Goal: Navigation & Orientation: Find specific page/section

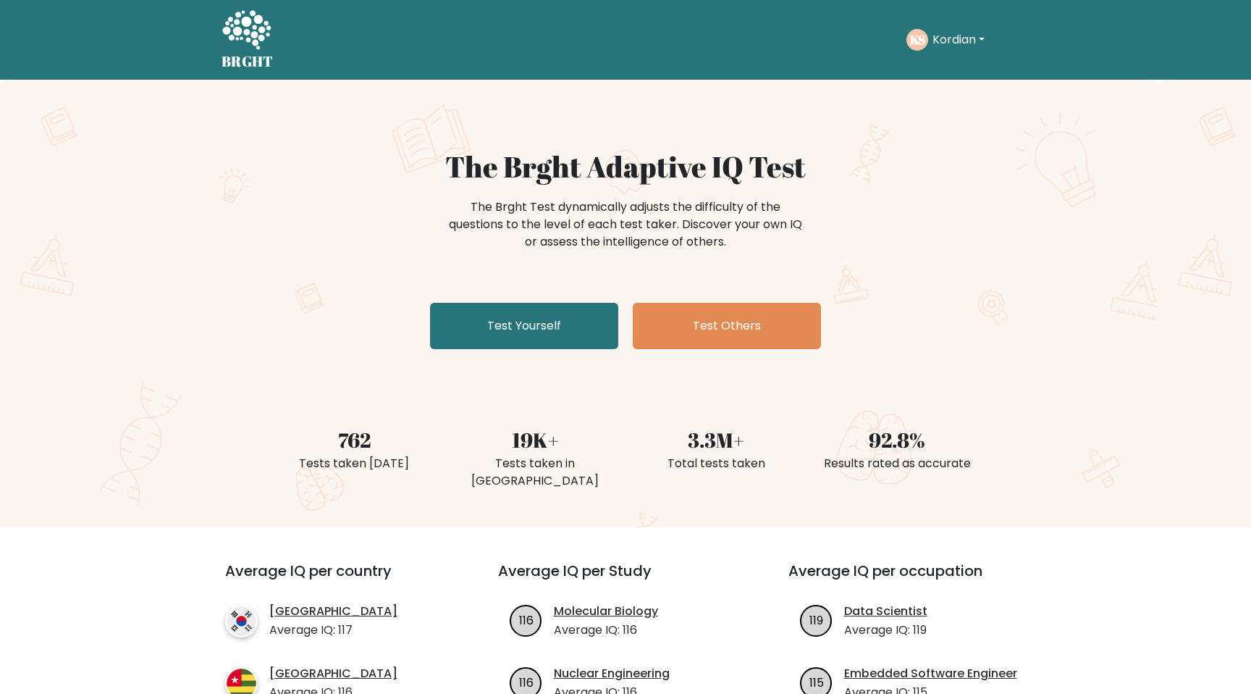
click at [974, 41] on button "Kordian" at bounding box center [958, 39] width 61 height 19
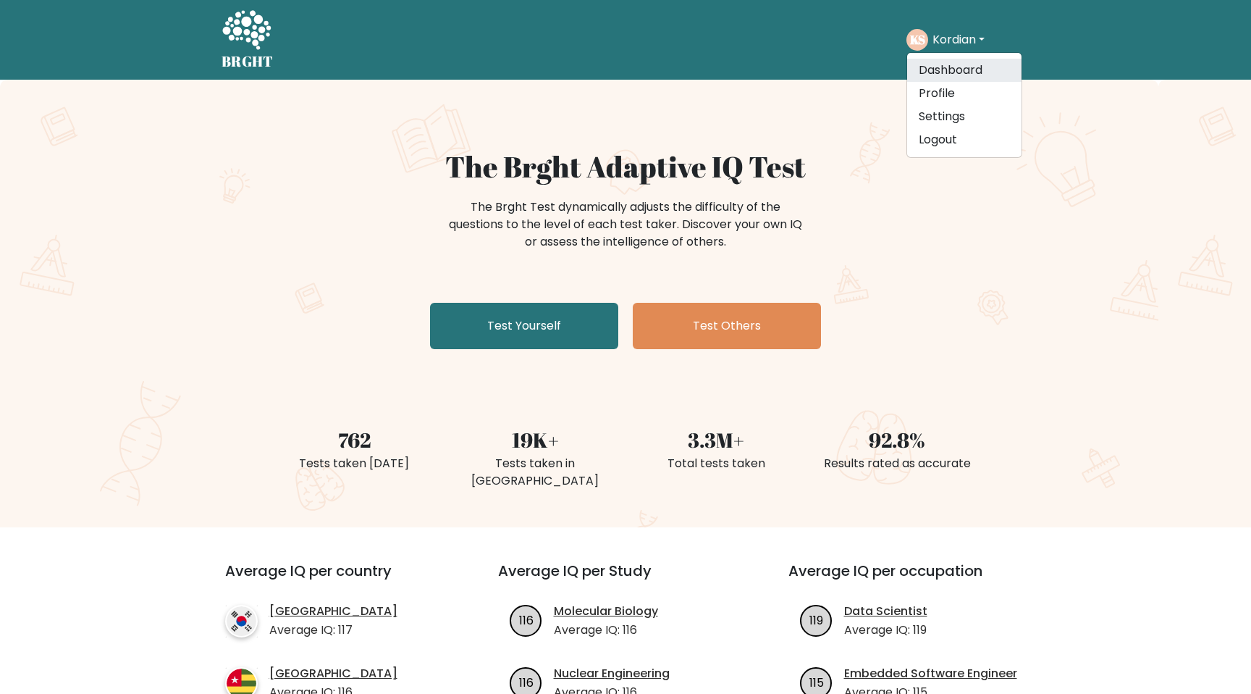
click at [968, 67] on link "Dashboard" at bounding box center [964, 70] width 114 height 23
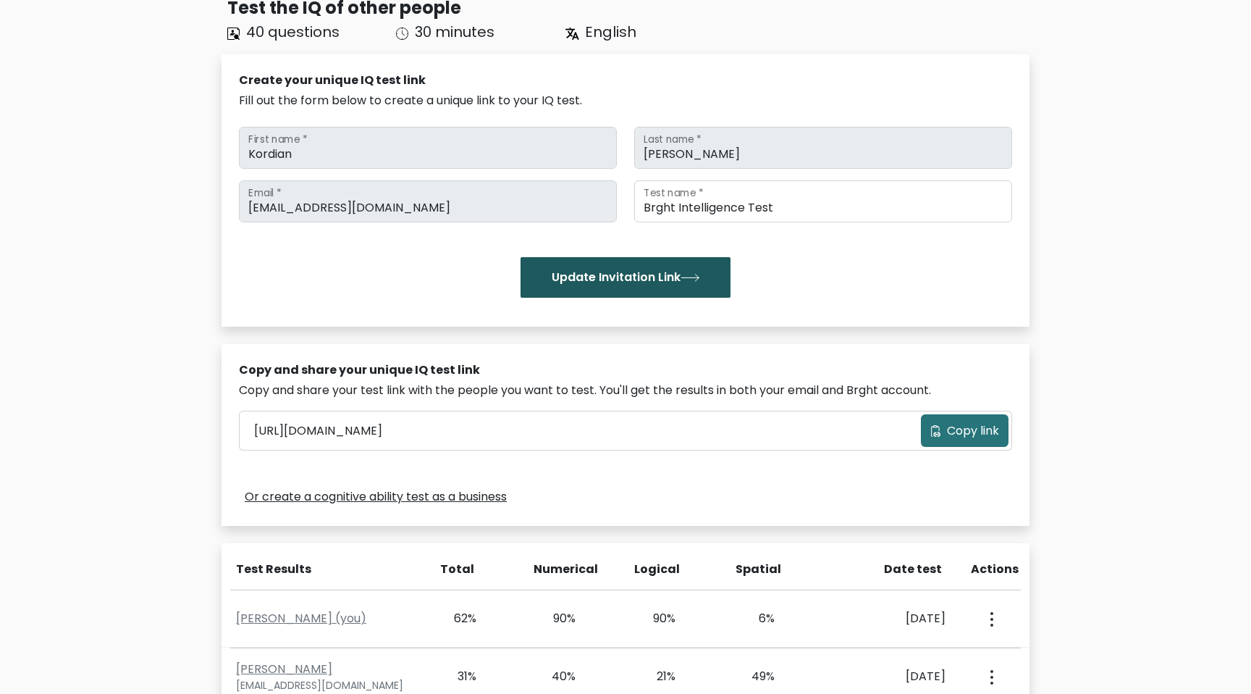
scroll to position [353, 0]
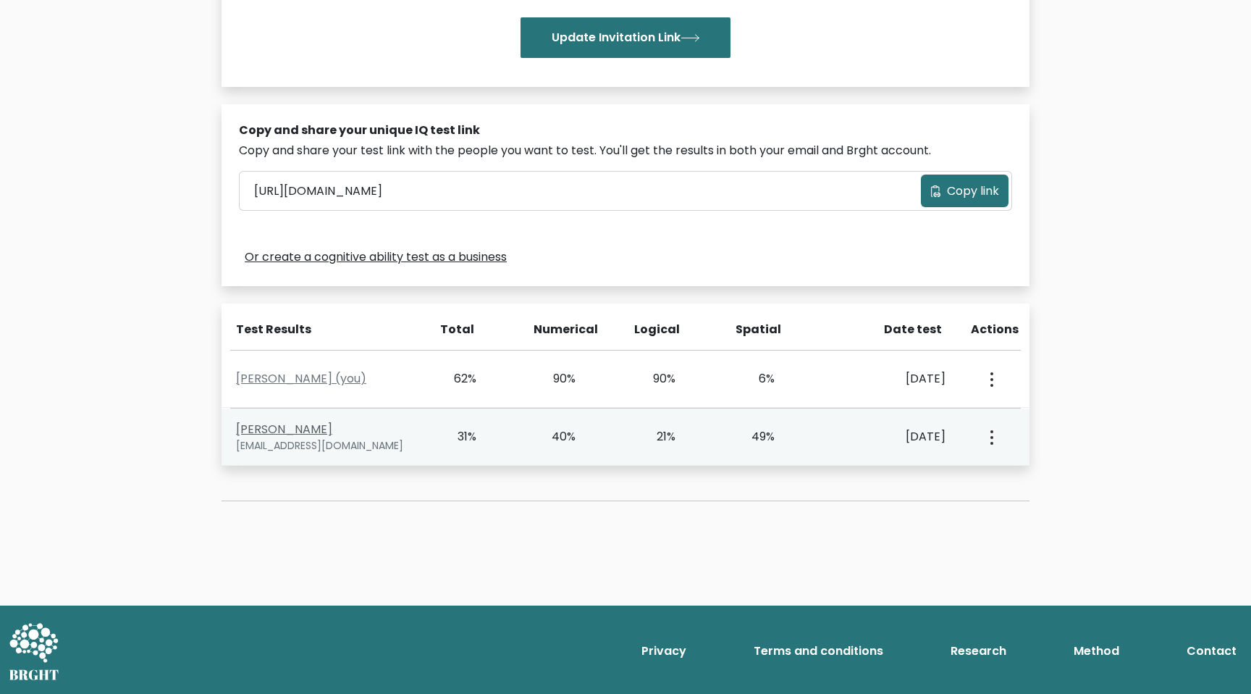
click at [322, 429] on link "Marcin Krukowski" at bounding box center [284, 429] width 96 height 17
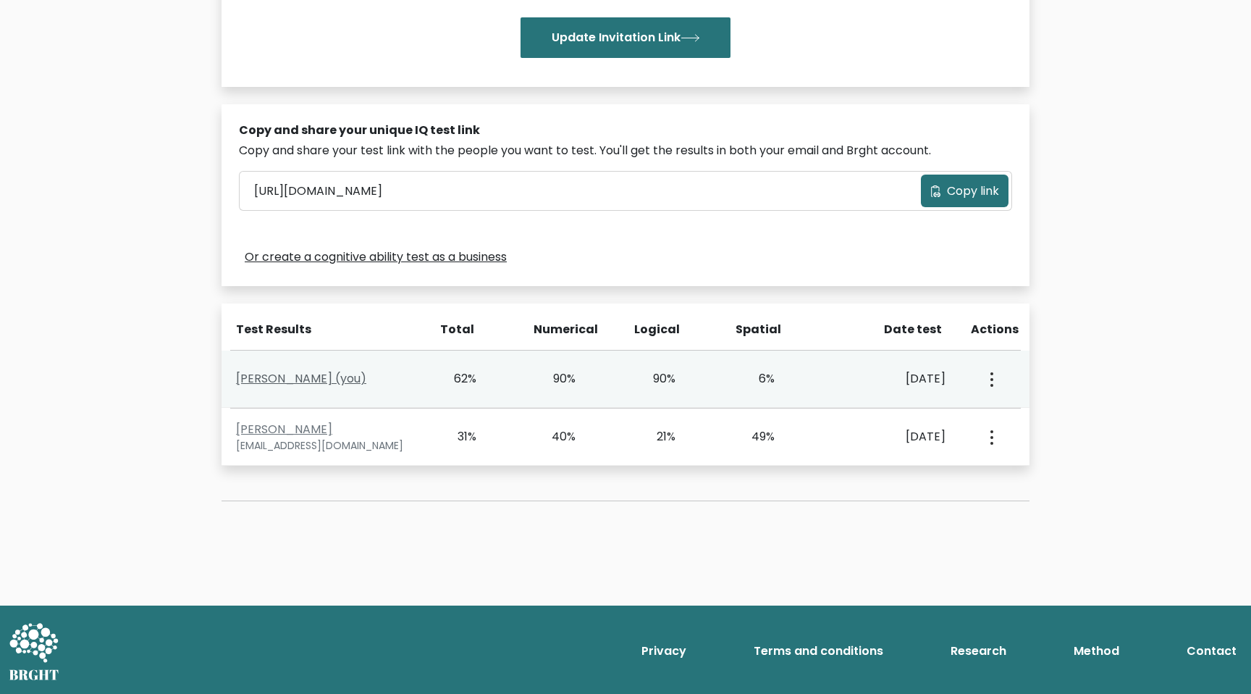
click at [310, 380] on link "Kordian Sasiela (you)" at bounding box center [301, 378] width 130 height 17
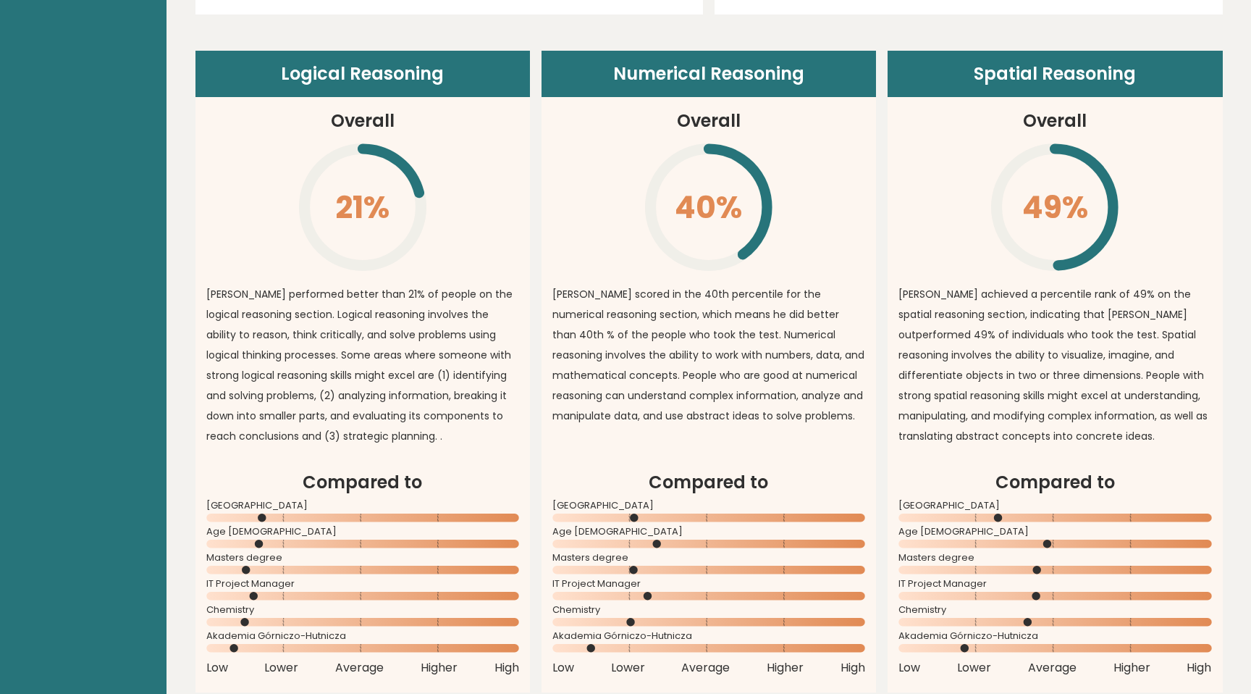
scroll to position [877, 0]
